Goal: Obtain resource: Obtain resource

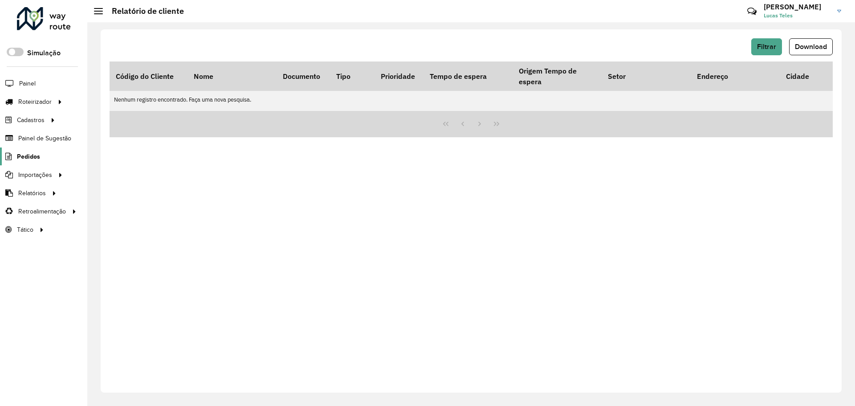
click at [34, 159] on span "Pedidos" at bounding box center [28, 156] width 23 height 9
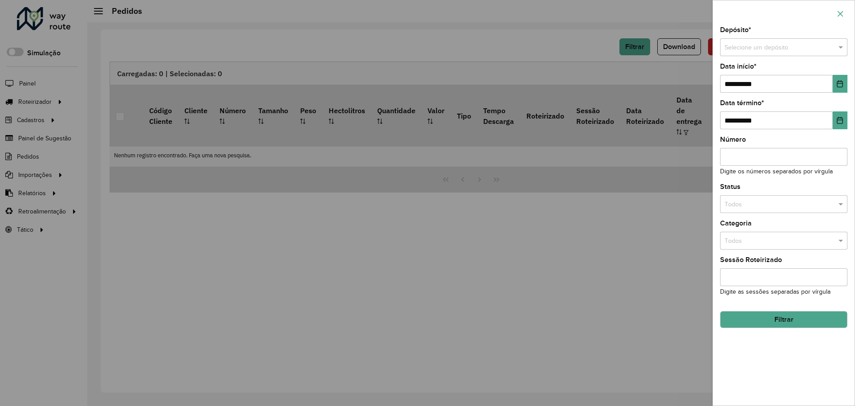
click at [841, 12] on icon "button" at bounding box center [839, 13] width 7 height 7
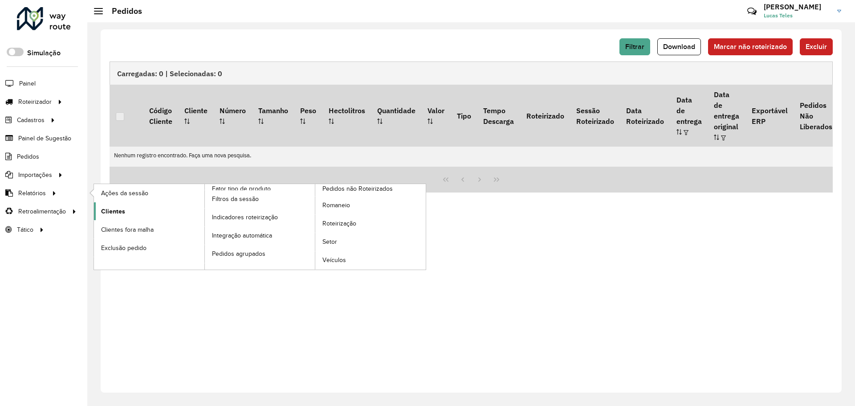
click at [119, 207] on span "Clientes" at bounding box center [113, 211] width 24 height 9
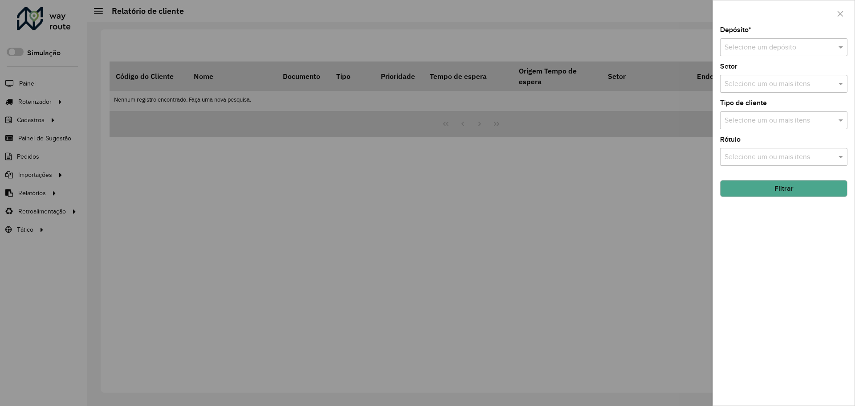
click at [808, 41] on div "Selecione um depósito" at bounding box center [783, 47] width 127 height 18
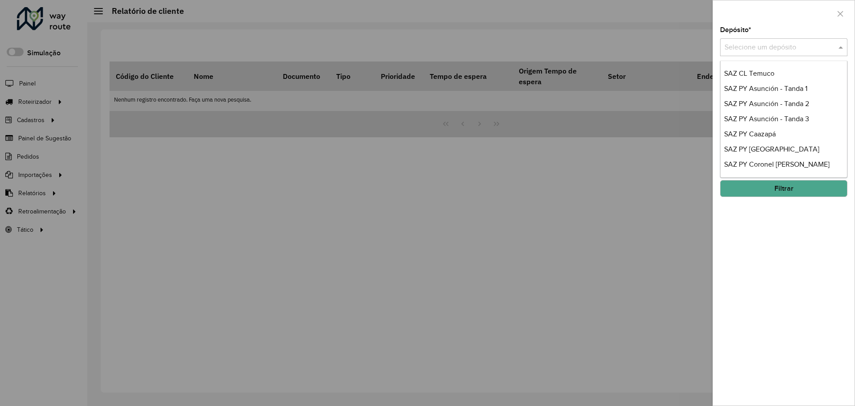
scroll to position [623, 0]
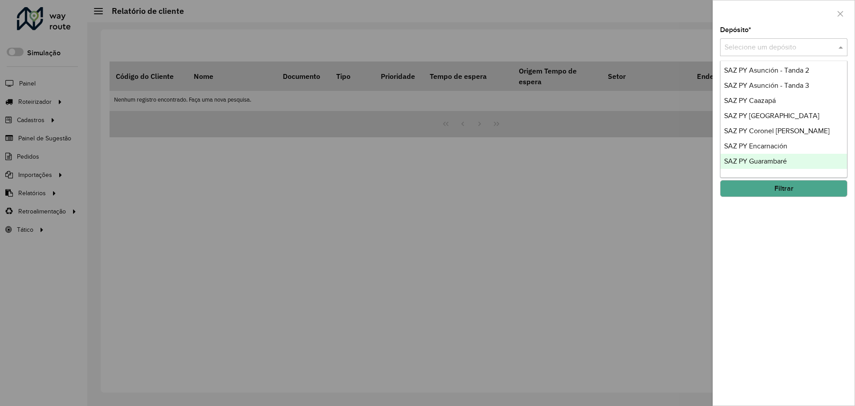
click at [771, 159] on span "SAZ PY Guarambaré" at bounding box center [755, 161] width 63 height 8
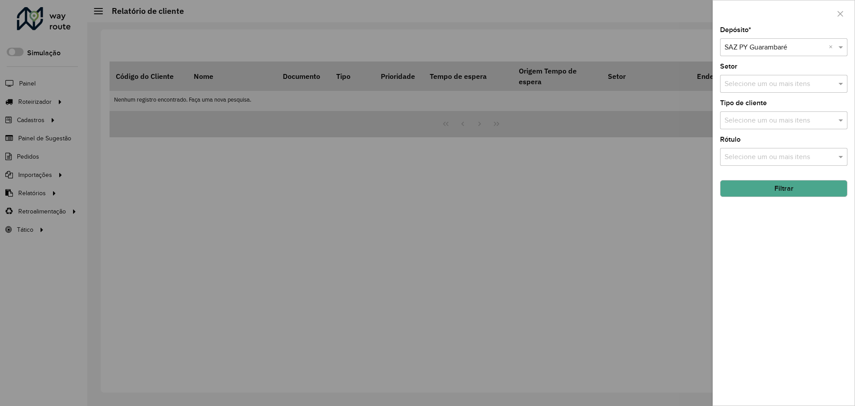
click at [762, 189] on button "Filtrar" at bounding box center [783, 188] width 127 height 17
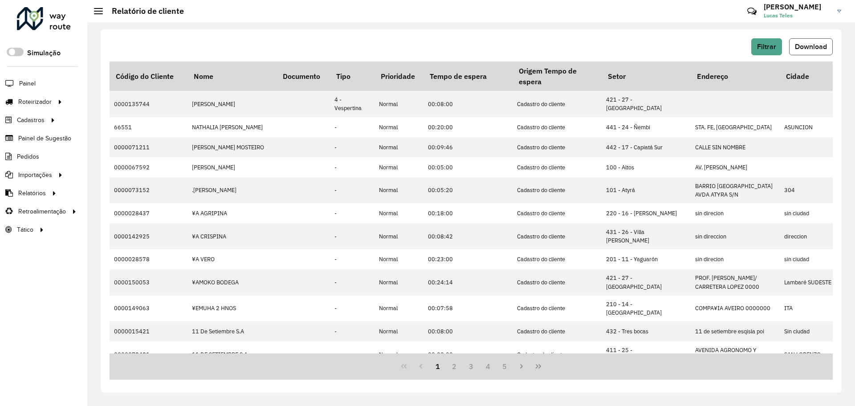
click at [804, 46] on span "Download" at bounding box center [811, 47] width 32 height 8
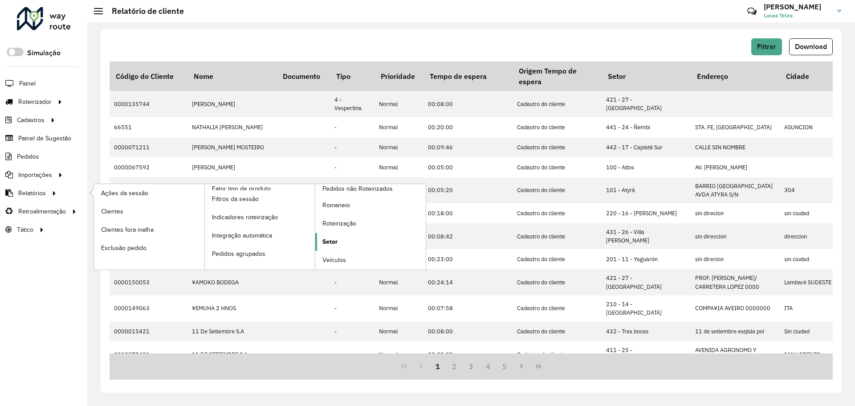
click at [332, 237] on span "Setor" at bounding box center [329, 241] width 15 height 9
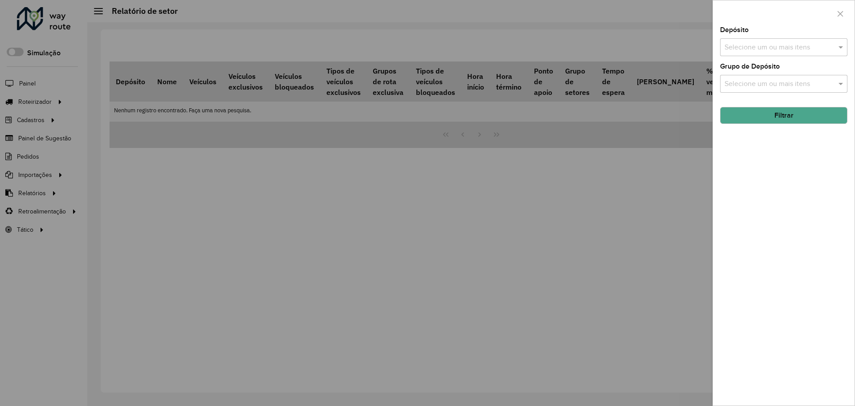
click at [756, 43] on input "text" at bounding box center [779, 47] width 114 height 11
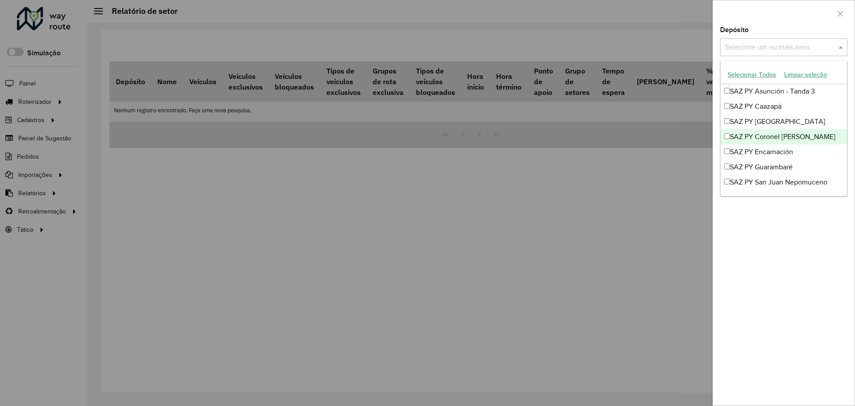
scroll to position [621, 0]
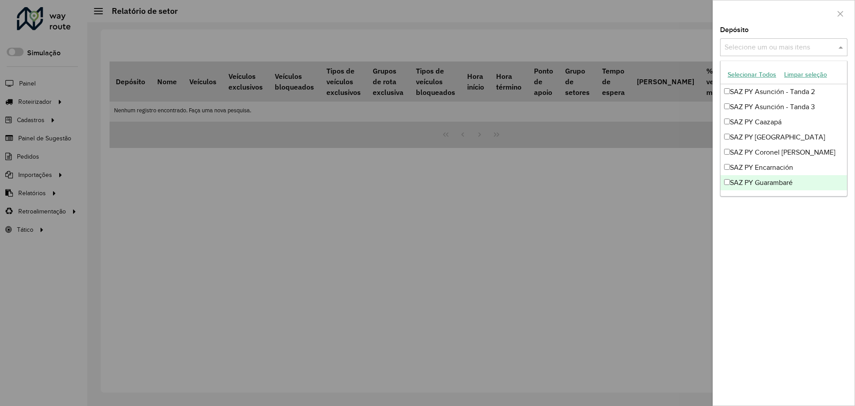
click at [764, 179] on div "SAZ PY Guarambaré" at bounding box center [783, 182] width 126 height 15
click at [755, 231] on div "Depósito Selecione um ou mais itens SAZ PY Guarambaré × × Grupo de Depósito Sel…" at bounding box center [784, 216] width 142 height 378
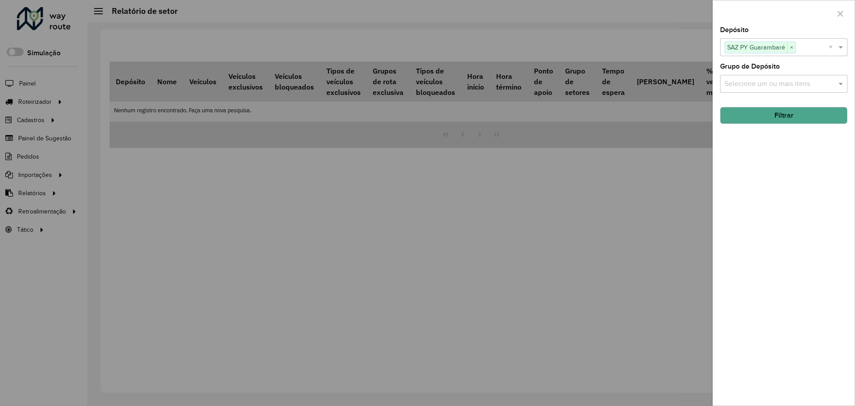
click at [756, 126] on div "Depósito Selecione um ou mais itens SAZ PY Guarambaré × × Grupo de Depósito Sel…" at bounding box center [784, 216] width 142 height 378
click at [761, 116] on button "Filtrar" at bounding box center [783, 115] width 127 height 17
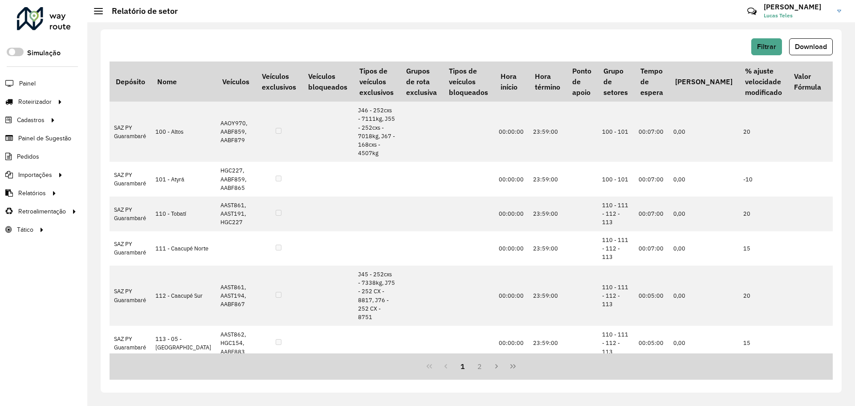
click at [812, 37] on div "Filtrar Download Depósito Nome Veículos Veículos exclusivos Veículos bloqueados…" at bounding box center [471, 210] width 741 height 363
click at [816, 44] on span "Download" at bounding box center [811, 47] width 32 height 8
click at [800, 45] on span "Download" at bounding box center [811, 47] width 32 height 8
drag, startPoint x: 445, startPoint y: 36, endPoint x: 344, endPoint y: 45, distance: 101.5
click at [444, 36] on div "Filtrar Download Depósito Nome Veículos Veículos exclusivos Veículos bloqueados…" at bounding box center [471, 210] width 741 height 363
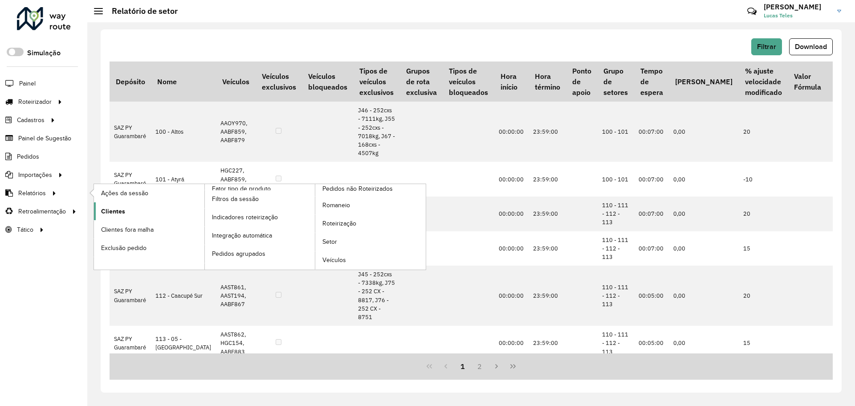
click at [109, 209] on span "Clientes" at bounding box center [113, 211] width 24 height 9
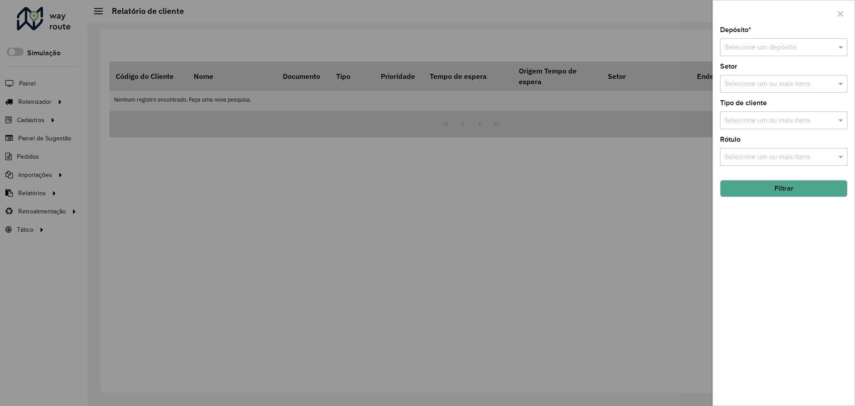
click at [780, 44] on input "text" at bounding box center [774, 47] width 101 height 11
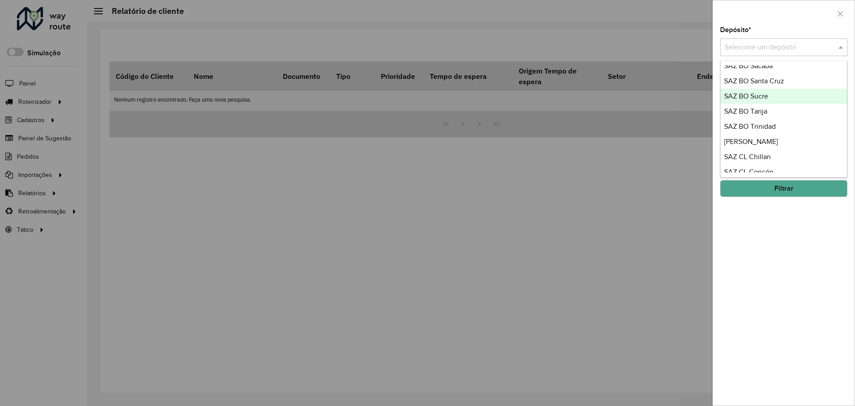
click at [770, 102] on div "SAZ BO Sucre" at bounding box center [783, 96] width 126 height 15
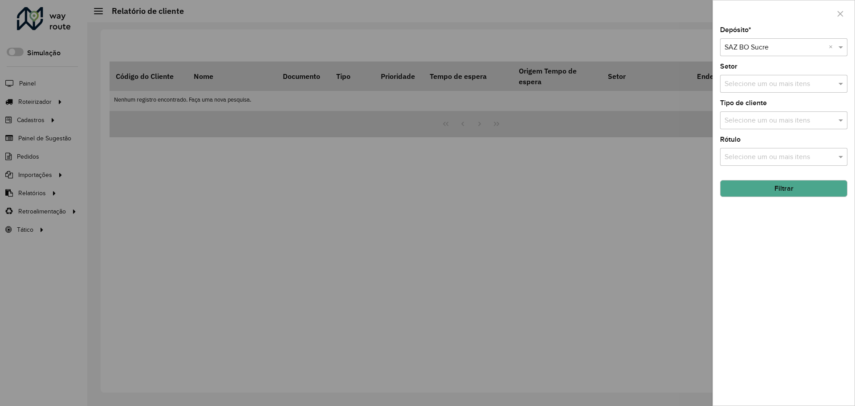
click at [774, 46] on input "text" at bounding box center [774, 47] width 101 height 11
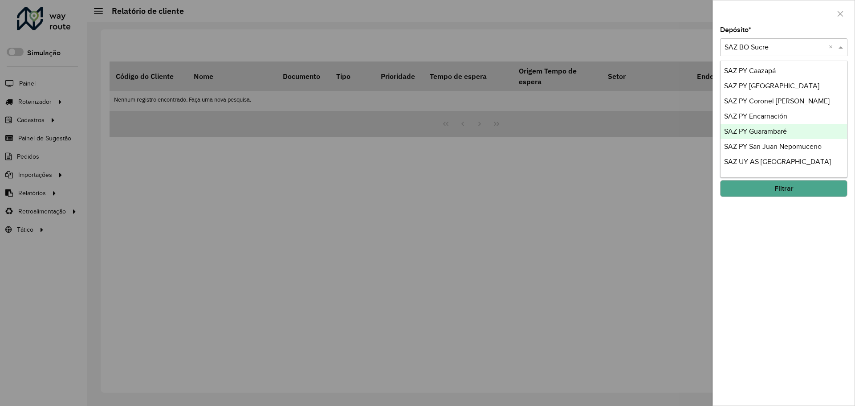
scroll to position [650, 0]
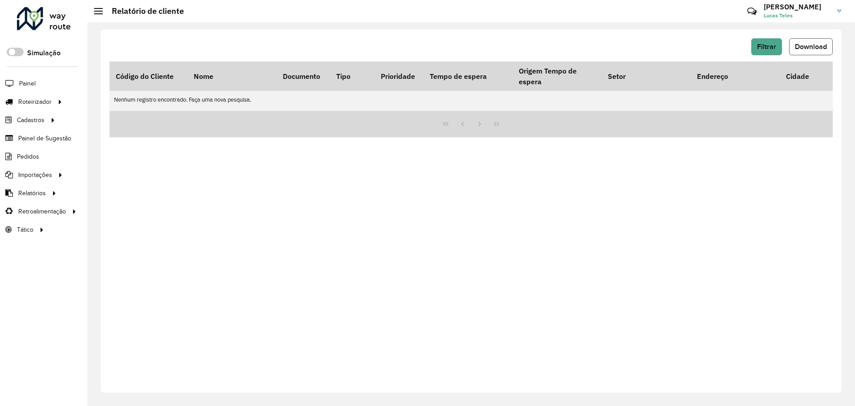
click at [803, 49] on span "Download" at bounding box center [811, 47] width 32 height 8
click at [762, 46] on span "Filtrar" at bounding box center [766, 47] width 19 height 8
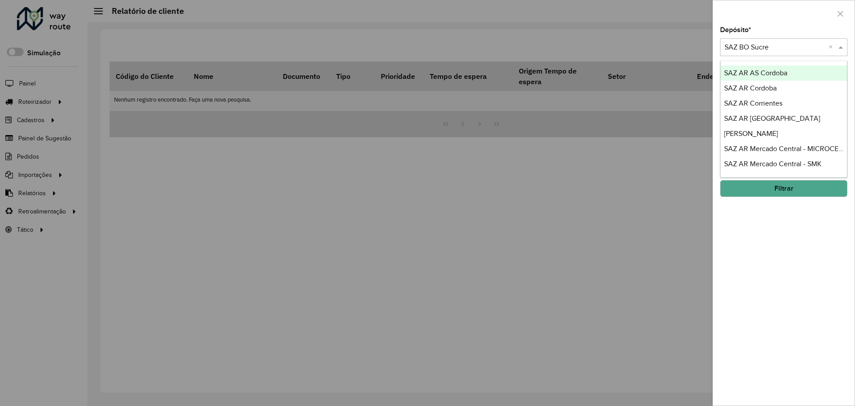
click at [774, 46] on input "text" at bounding box center [774, 47] width 101 height 11
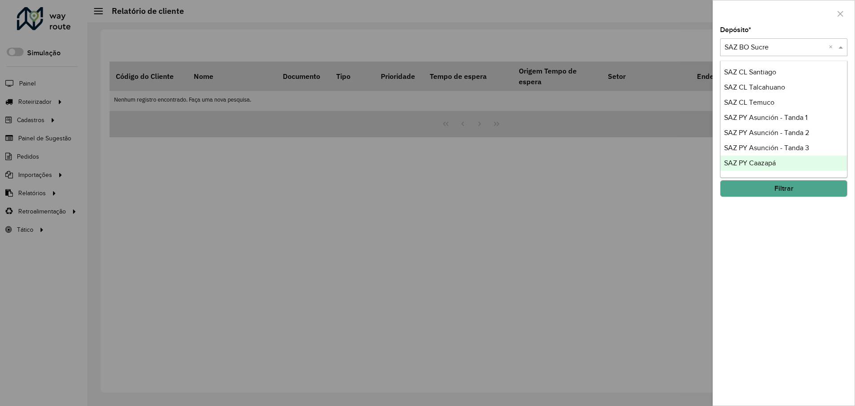
scroll to position [561, 0]
